Goal: Task Accomplishment & Management: Use online tool/utility

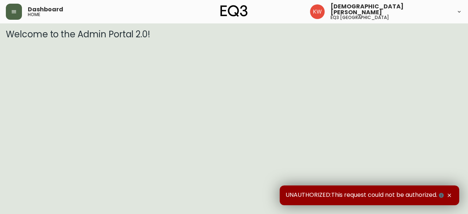
click at [17, 12] on button "button" at bounding box center [14, 12] width 16 height 16
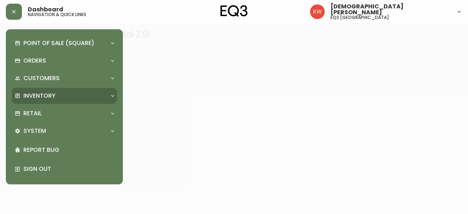
click at [105, 100] on div "Inventory" at bounding box center [61, 96] width 92 height 8
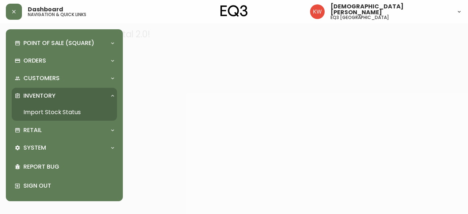
click at [74, 111] on link "Import Stock Status" at bounding box center [64, 112] width 105 height 17
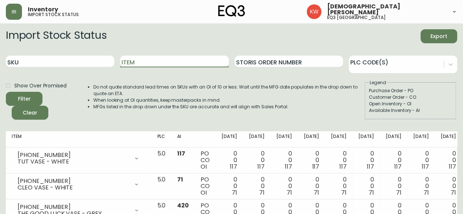
click at [182, 60] on input "Item" at bounding box center [174, 62] width 108 height 12
click at [6, 92] on button "Filter" at bounding box center [24, 99] width 37 height 14
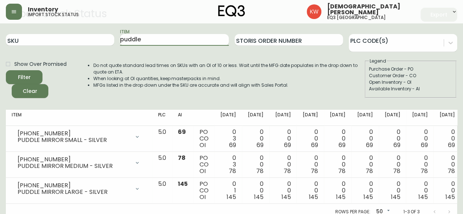
scroll to position [33, 0]
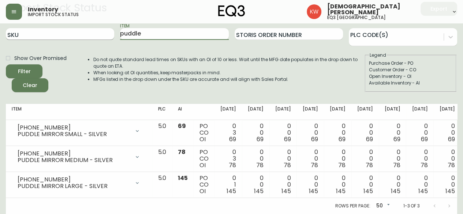
drag, startPoint x: 128, startPoint y: 33, endPoint x: 104, endPoint y: 34, distance: 23.8
click at [104, 34] on div "SKU Item puddle Storis Order Number PLC Code(s)" at bounding box center [231, 34] width 451 height 24
click at [6, 64] on button "Filter" at bounding box center [24, 71] width 37 height 14
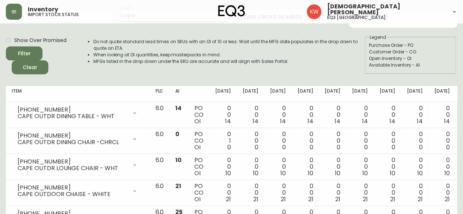
scroll to position [0, 0]
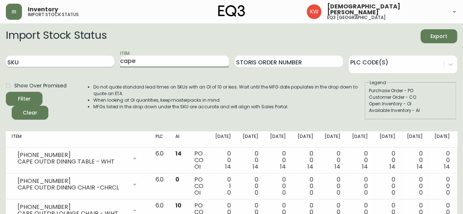
drag, startPoint x: 149, startPoint y: 61, endPoint x: 100, endPoint y: 61, distance: 49.0
click at [100, 61] on div "SKU Item cape Storis Order Number PLC Code(s)" at bounding box center [231, 62] width 451 height 24
click at [6, 92] on button "Filter" at bounding box center [24, 99] width 37 height 14
drag, startPoint x: 150, startPoint y: 59, endPoint x: 109, endPoint y: 57, distance: 41.0
click at [109, 57] on div "SKU Item ease Storis Order Number PLC Code(s)" at bounding box center [231, 62] width 451 height 24
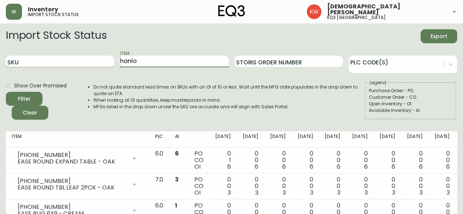
click at [6, 92] on button "Filter" at bounding box center [24, 99] width 37 height 14
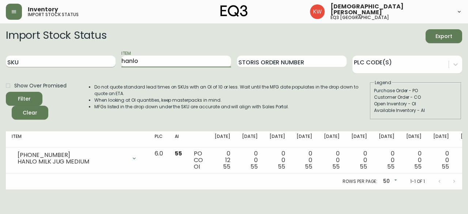
drag, startPoint x: 151, startPoint y: 60, endPoint x: 105, endPoint y: 60, distance: 46.1
click at [105, 60] on div "SKU Item hanlo Storis Order Number PLC Code(s)" at bounding box center [234, 62] width 457 height 24
click at [6, 92] on button "Filter" at bounding box center [24, 99] width 37 height 14
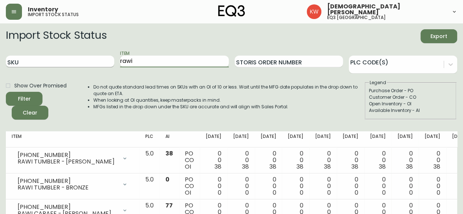
drag, startPoint x: 139, startPoint y: 61, endPoint x: 98, endPoint y: 64, distance: 41.5
click at [98, 64] on div "SKU Item rawi Storis Order Number PLC Code(s)" at bounding box center [231, 62] width 451 height 24
click at [6, 92] on button "Filter" at bounding box center [24, 99] width 37 height 14
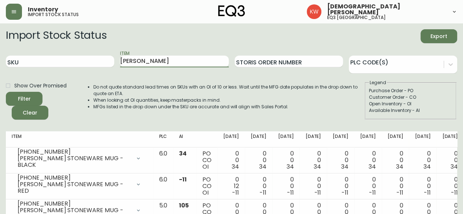
drag, startPoint x: 152, startPoint y: 60, endPoint x: 88, endPoint y: 55, distance: 63.9
click at [88, 55] on div "SKU Item [PERSON_NAME] Storis Order Number PLC Code(s)" at bounding box center [231, 62] width 451 height 24
click at [6, 92] on button "Filter" at bounding box center [24, 99] width 37 height 14
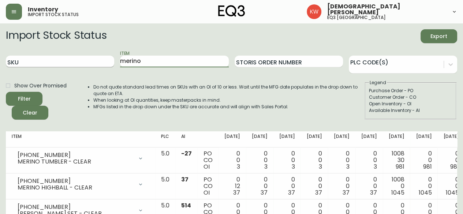
drag, startPoint x: 146, startPoint y: 60, endPoint x: 72, endPoint y: 60, distance: 74.7
click at [72, 60] on div "SKU Item merino Storis Order Number PLC Code(s)" at bounding box center [231, 62] width 451 height 24
click at [6, 92] on button "Filter" at bounding box center [24, 99] width 37 height 14
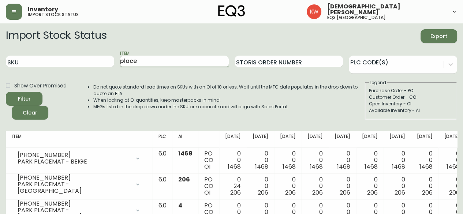
type input "place"
click at [6, 92] on button "Filter" at bounding box center [24, 99] width 37 height 14
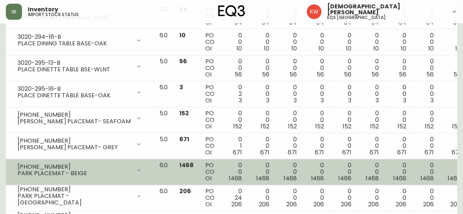
scroll to position [329, 0]
